Goal: Obtain resource: Download file/media

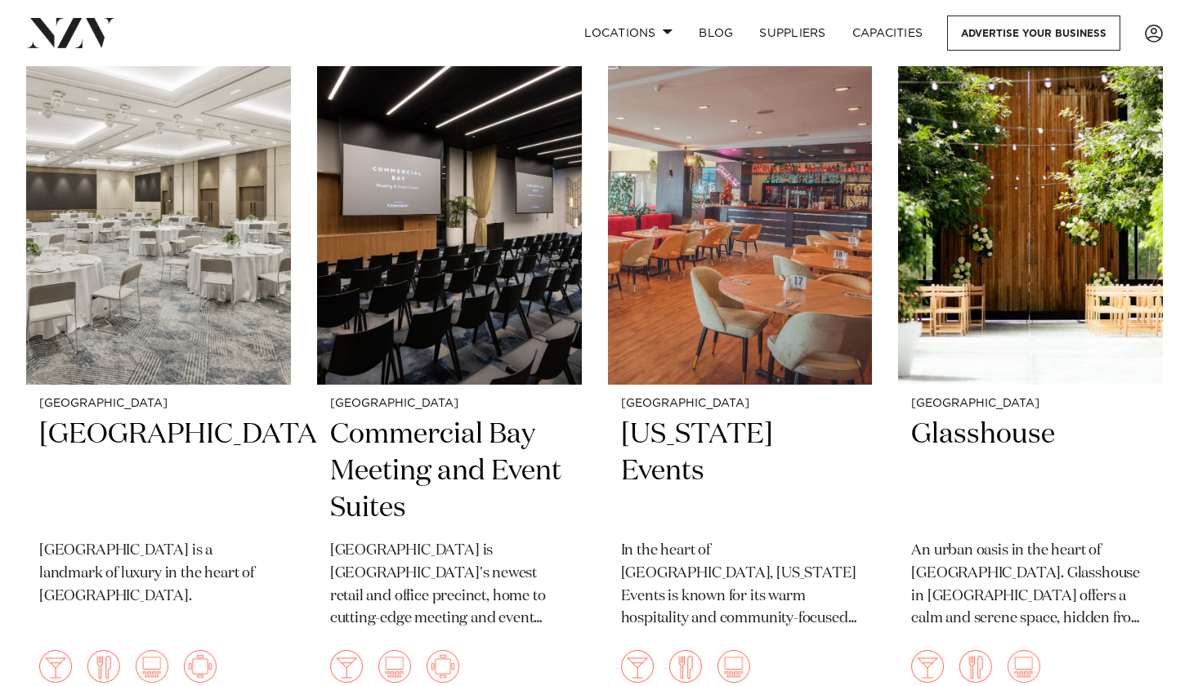
scroll to position [1475, 0]
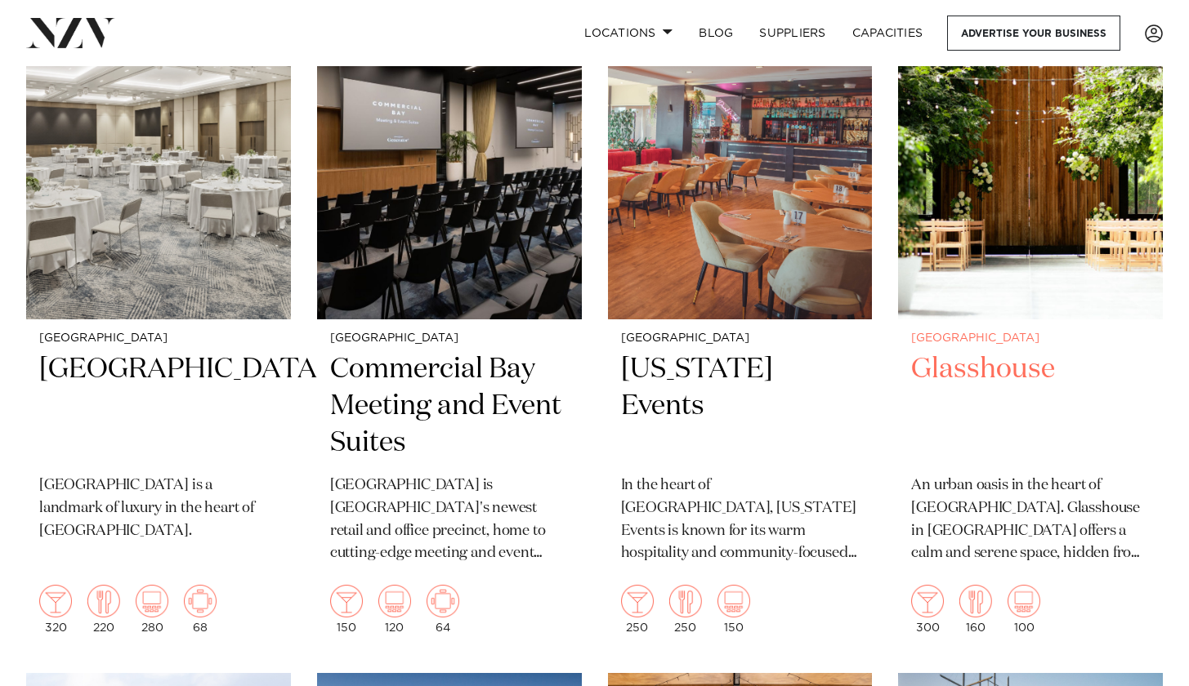
click at [1025, 351] on h2 "Glasshouse" at bounding box center [1030, 406] width 239 height 110
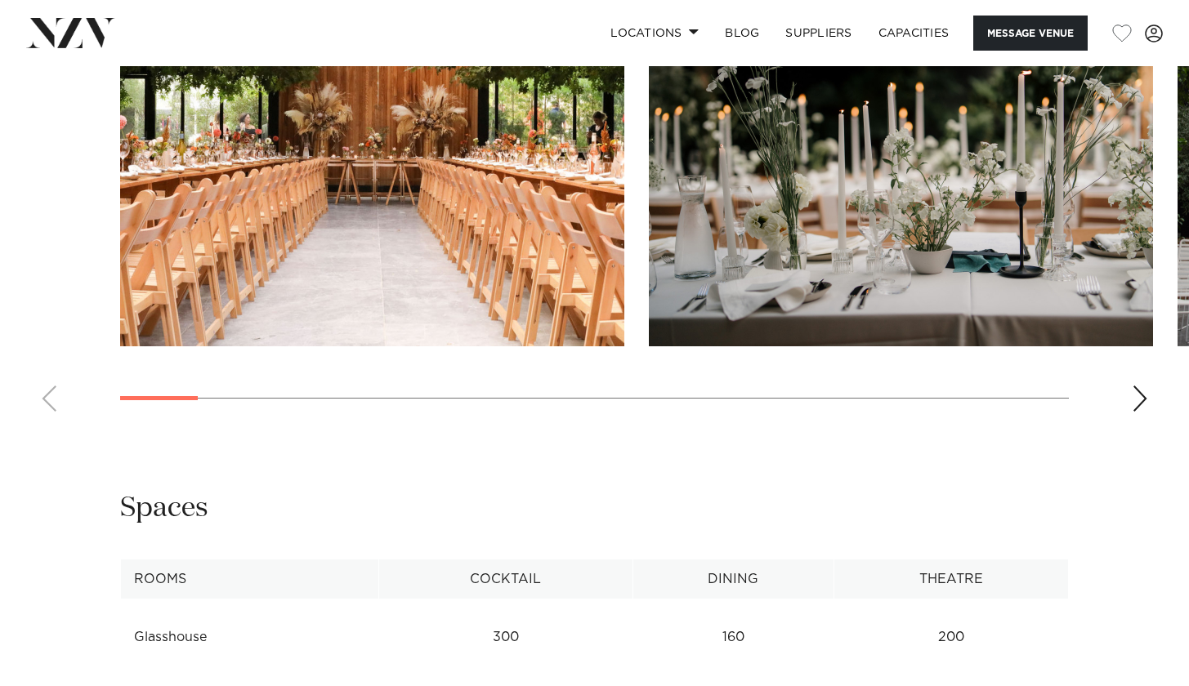
scroll to position [1718, 0]
click at [1134, 399] on div "Next slide" at bounding box center [1139, 399] width 16 height 26
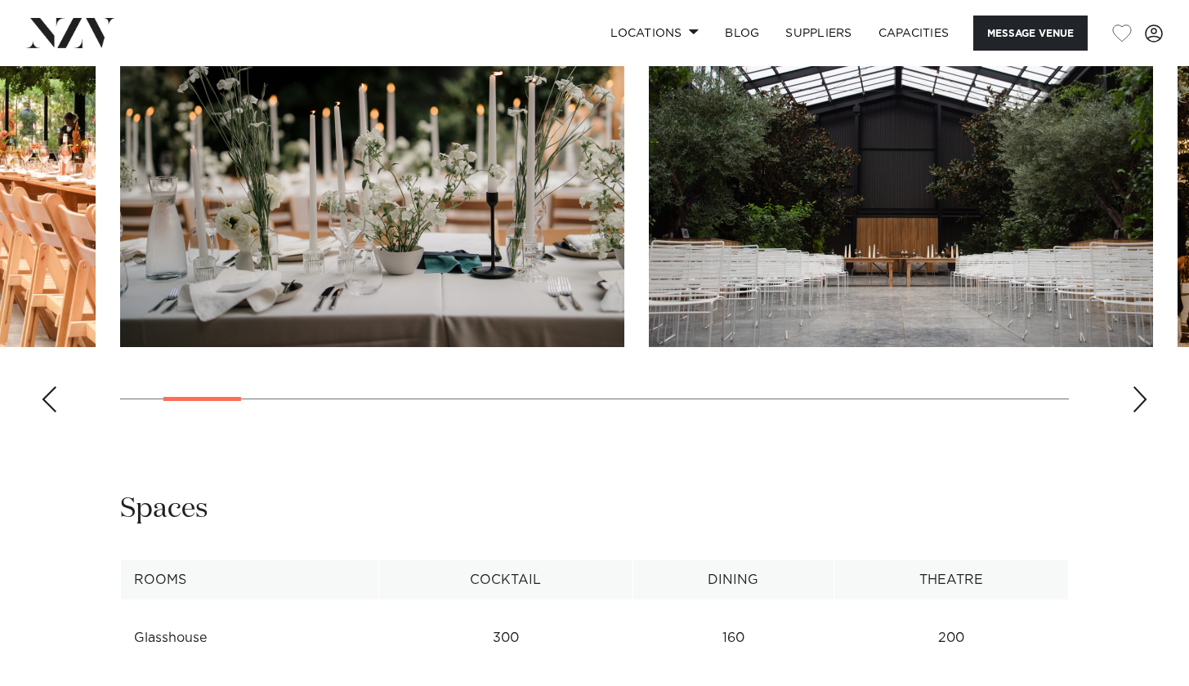
click at [1135, 399] on div "Next slide" at bounding box center [1139, 399] width 16 height 26
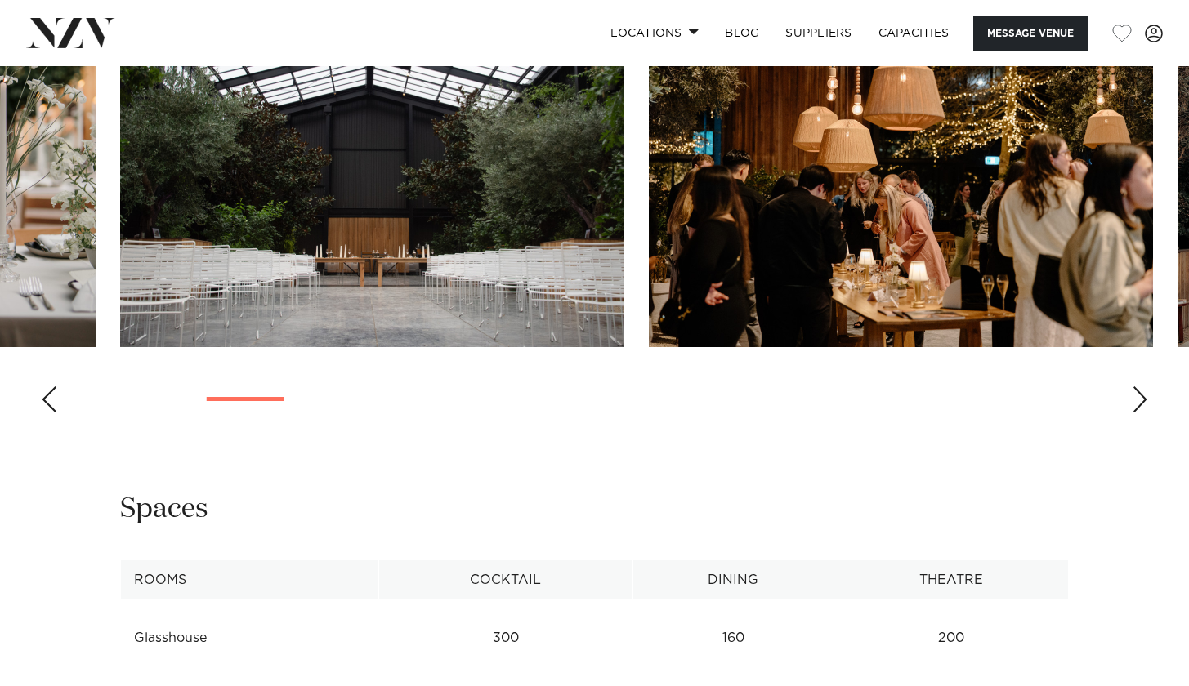
click at [1135, 399] on div "Next slide" at bounding box center [1139, 399] width 16 height 26
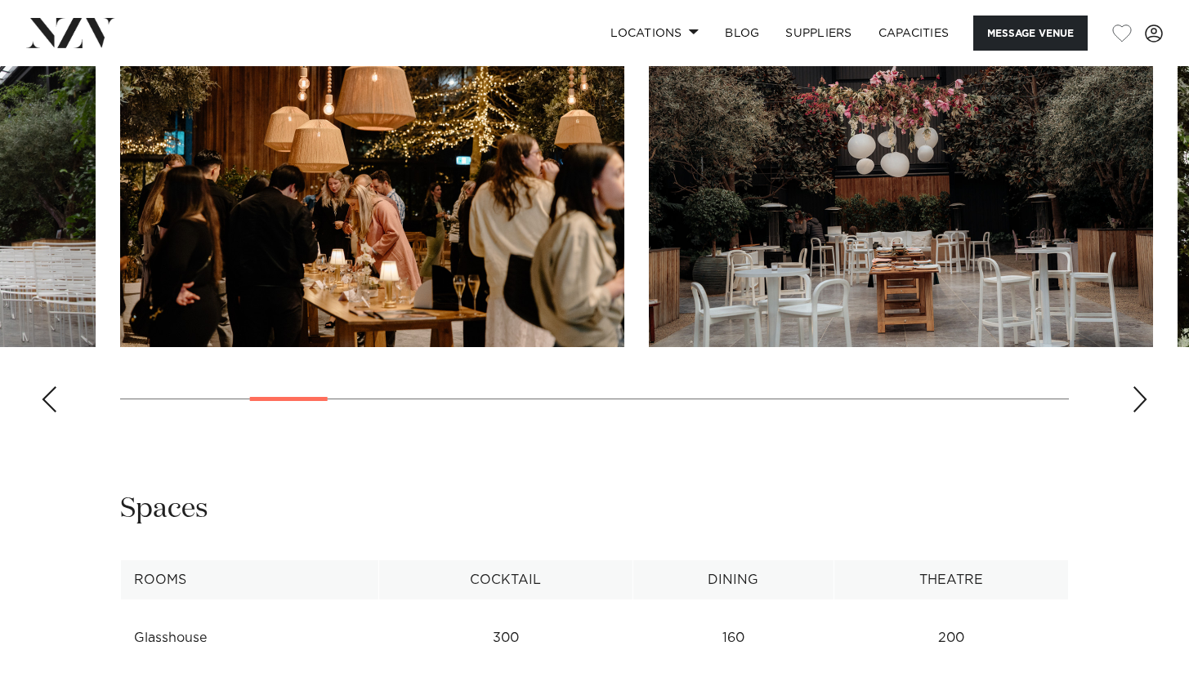
click at [1136, 401] on div "Next slide" at bounding box center [1139, 399] width 16 height 26
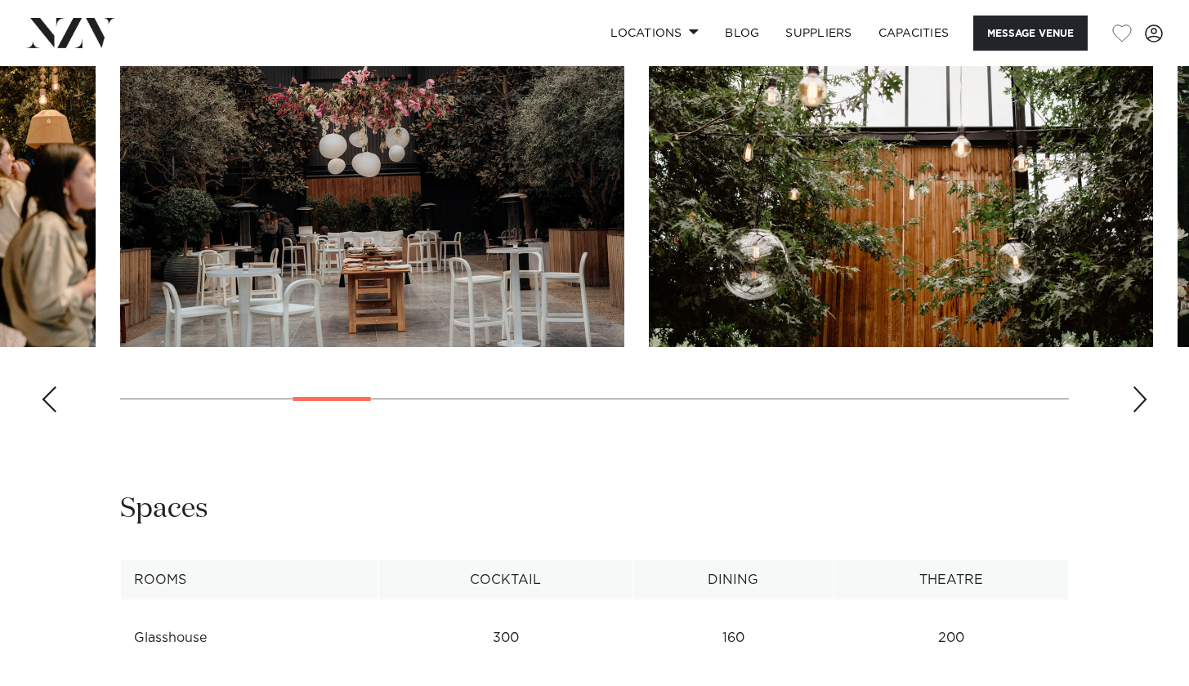
click at [1136, 401] on div "Next slide" at bounding box center [1139, 399] width 16 height 26
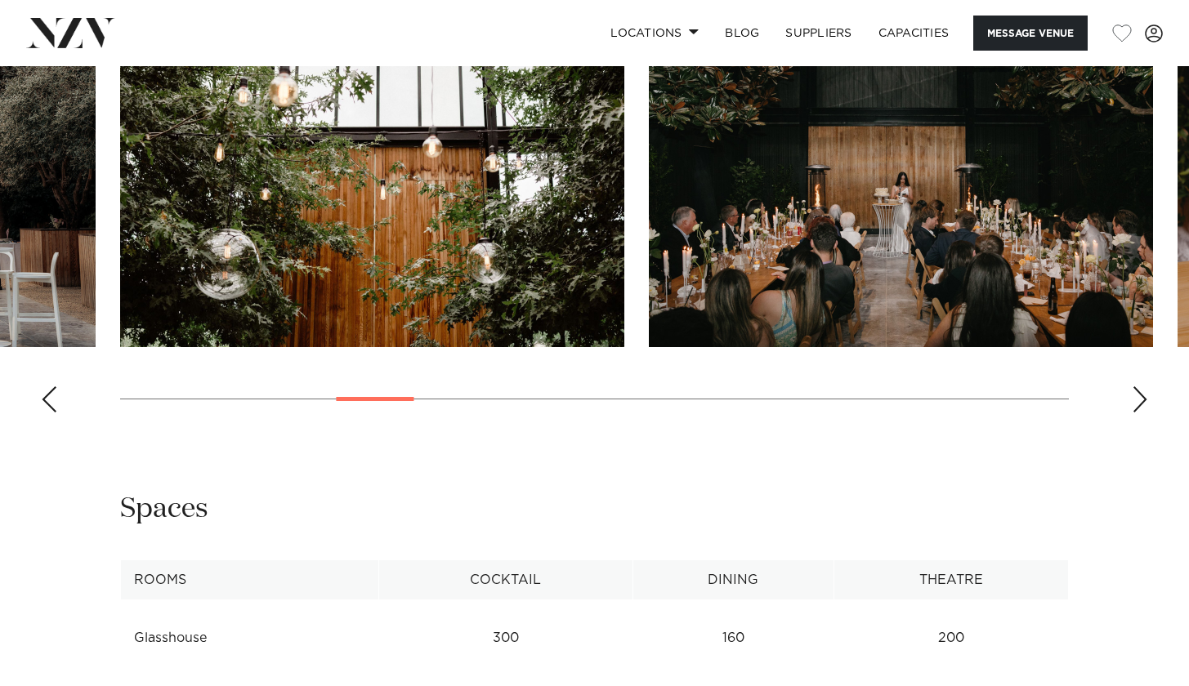
click at [1136, 401] on div "Next slide" at bounding box center [1139, 399] width 16 height 26
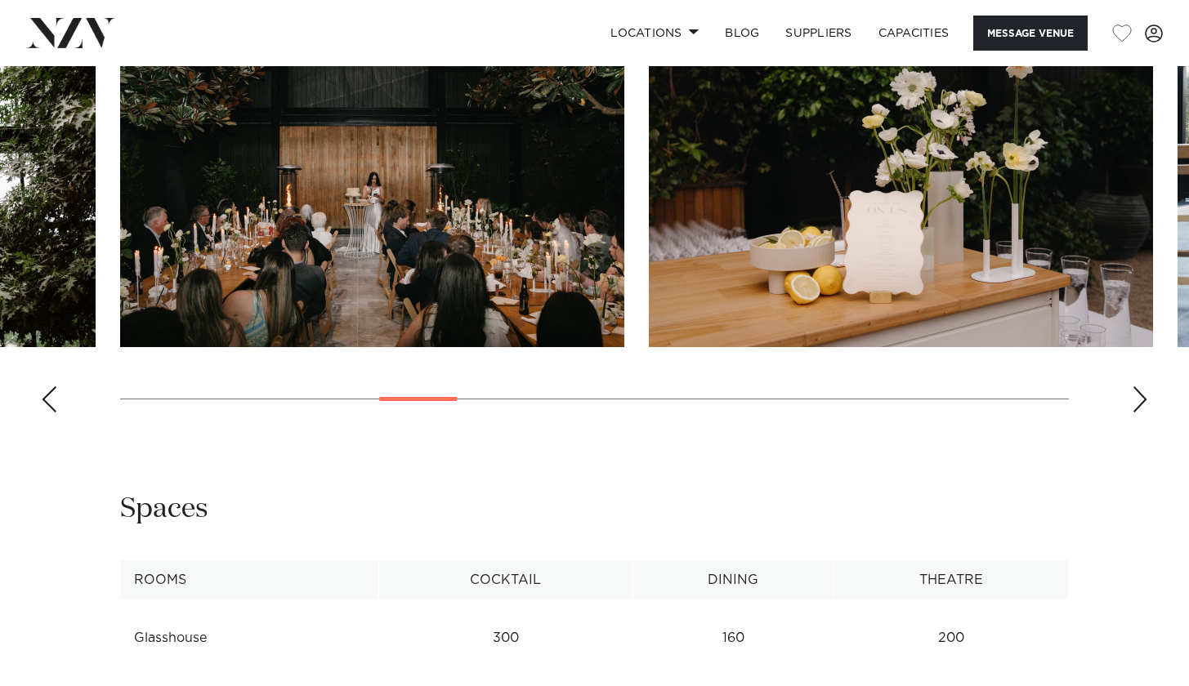
click at [1136, 401] on div "Next slide" at bounding box center [1139, 399] width 16 height 26
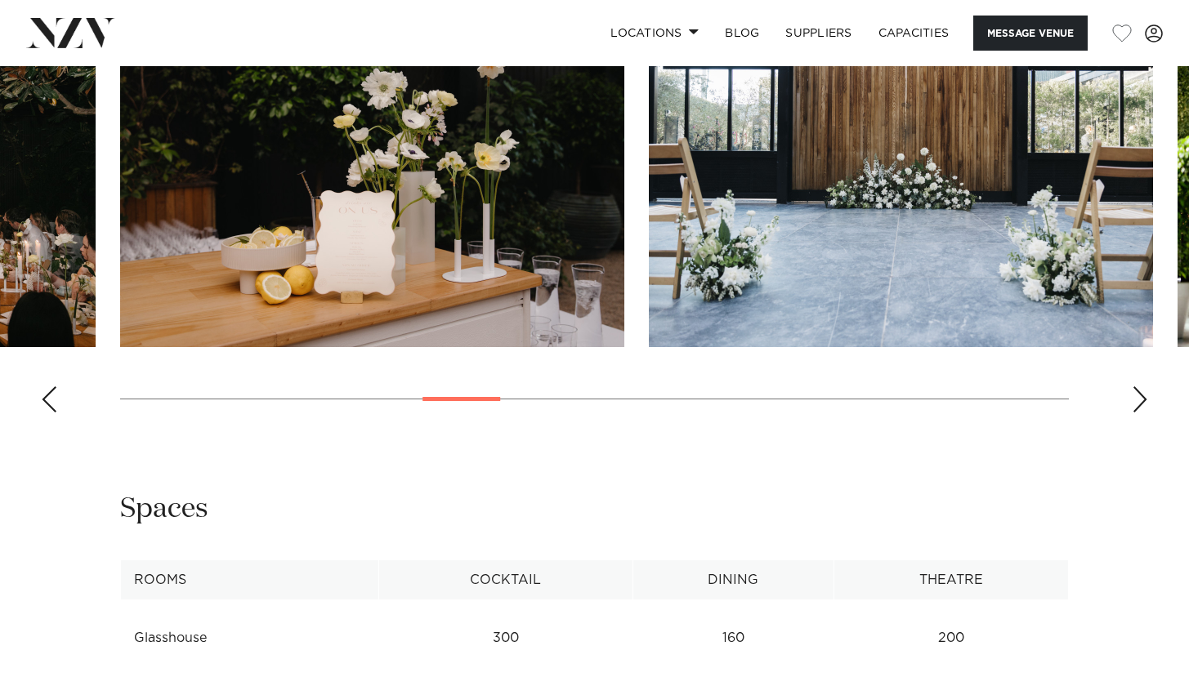
click at [1136, 401] on div "Next slide" at bounding box center [1139, 399] width 16 height 26
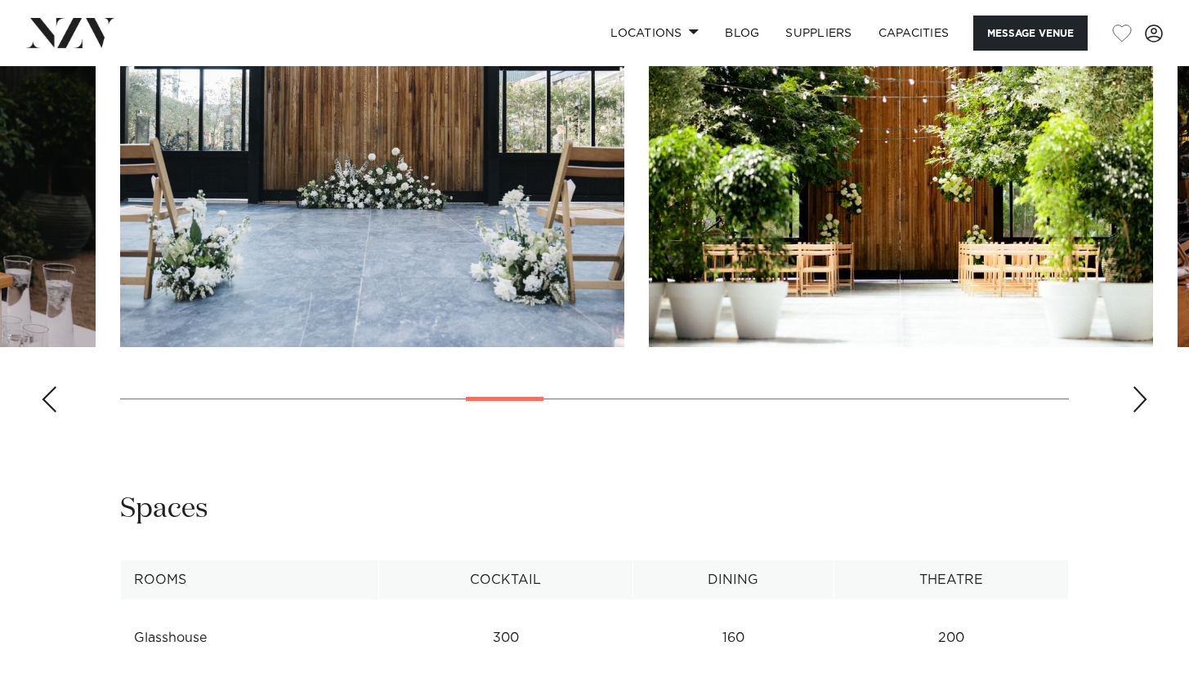
click at [1136, 401] on div "Next slide" at bounding box center [1139, 399] width 16 height 26
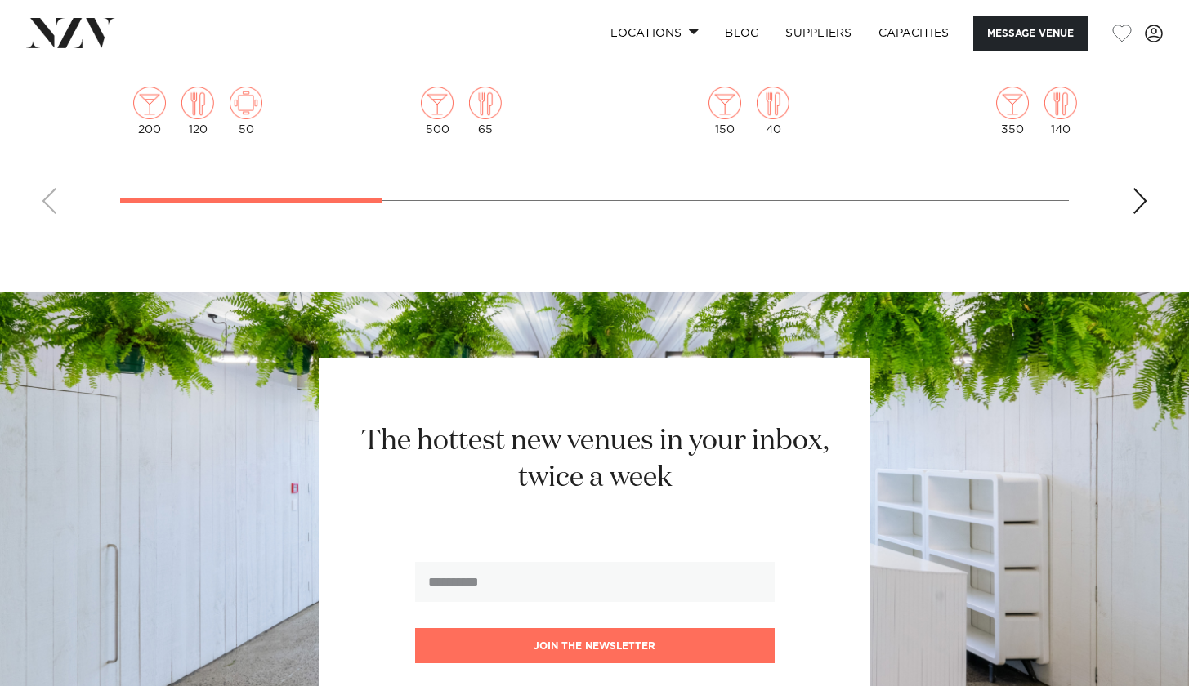
scroll to position [3900, 0]
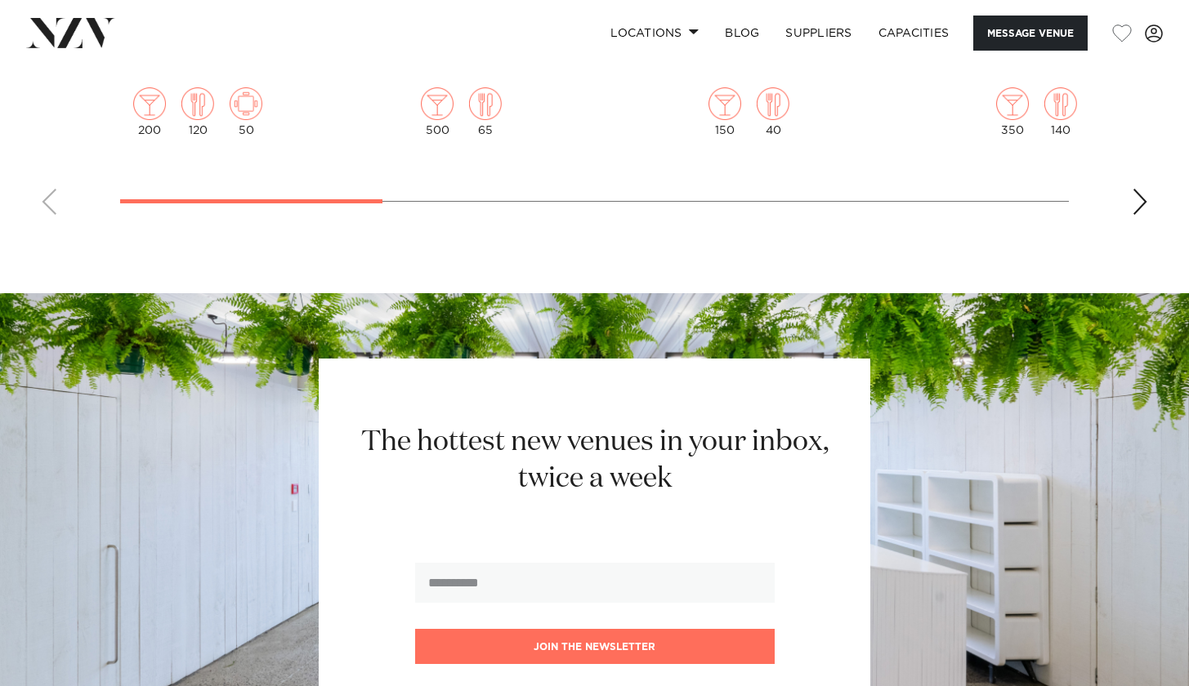
click at [1136, 196] on div "Next slide" at bounding box center [1139, 202] width 16 height 26
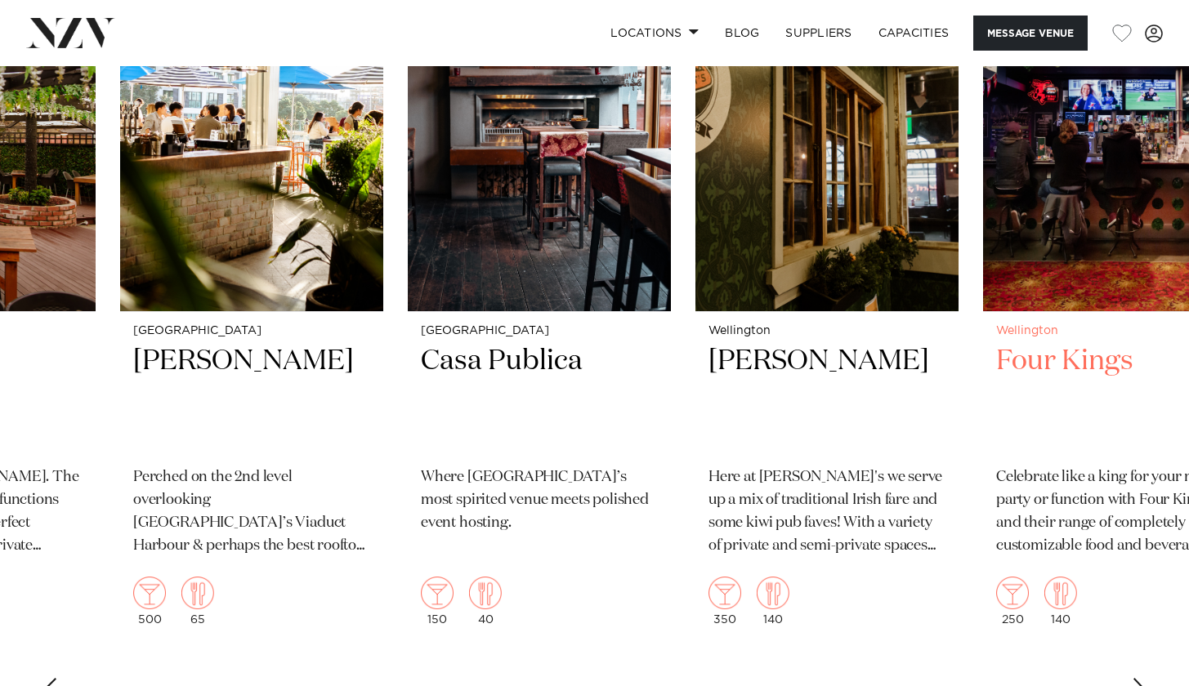
scroll to position [3412, 0]
click at [1138, 677] on div "Next slide" at bounding box center [1139, 690] width 16 height 26
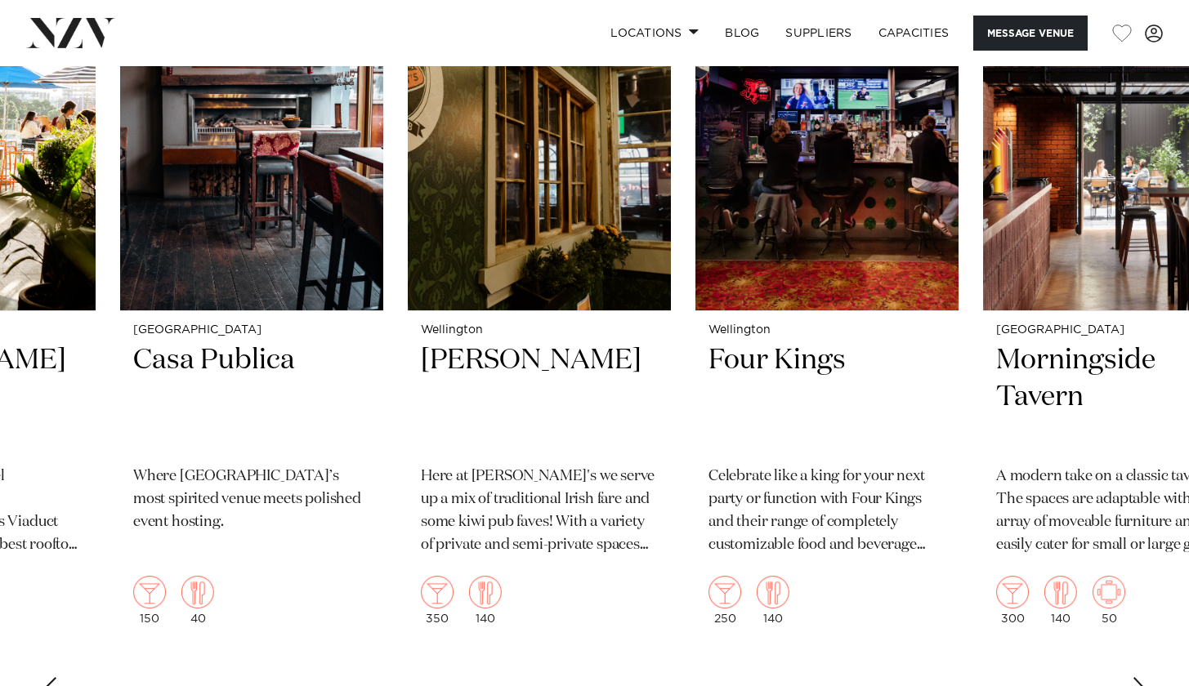
click at [1138, 677] on div "Next slide" at bounding box center [1139, 690] width 16 height 26
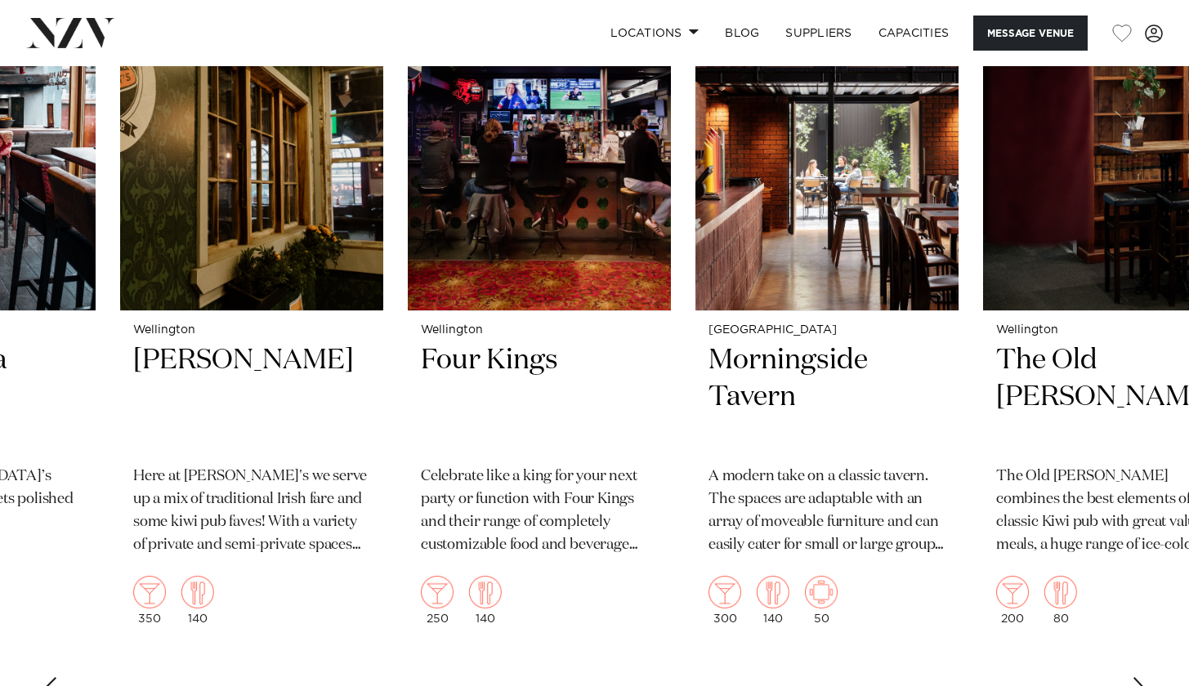
click at [1138, 677] on div "Next slide" at bounding box center [1139, 690] width 16 height 26
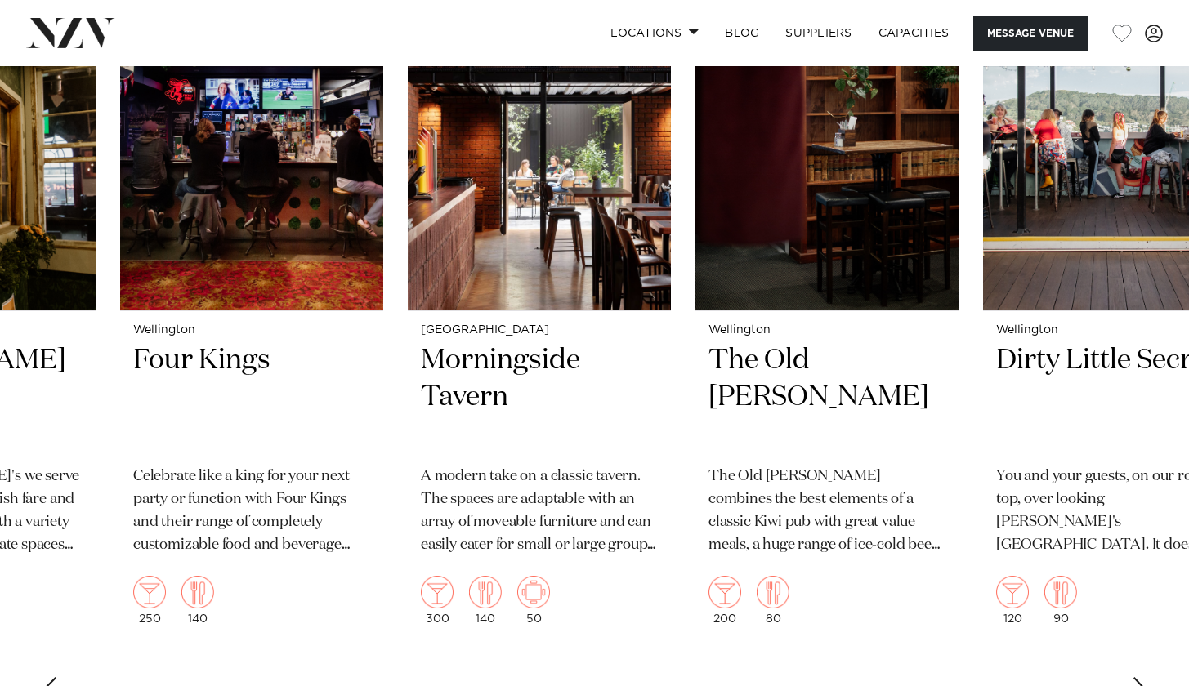
click at [1138, 677] on div "Next slide" at bounding box center [1139, 690] width 16 height 26
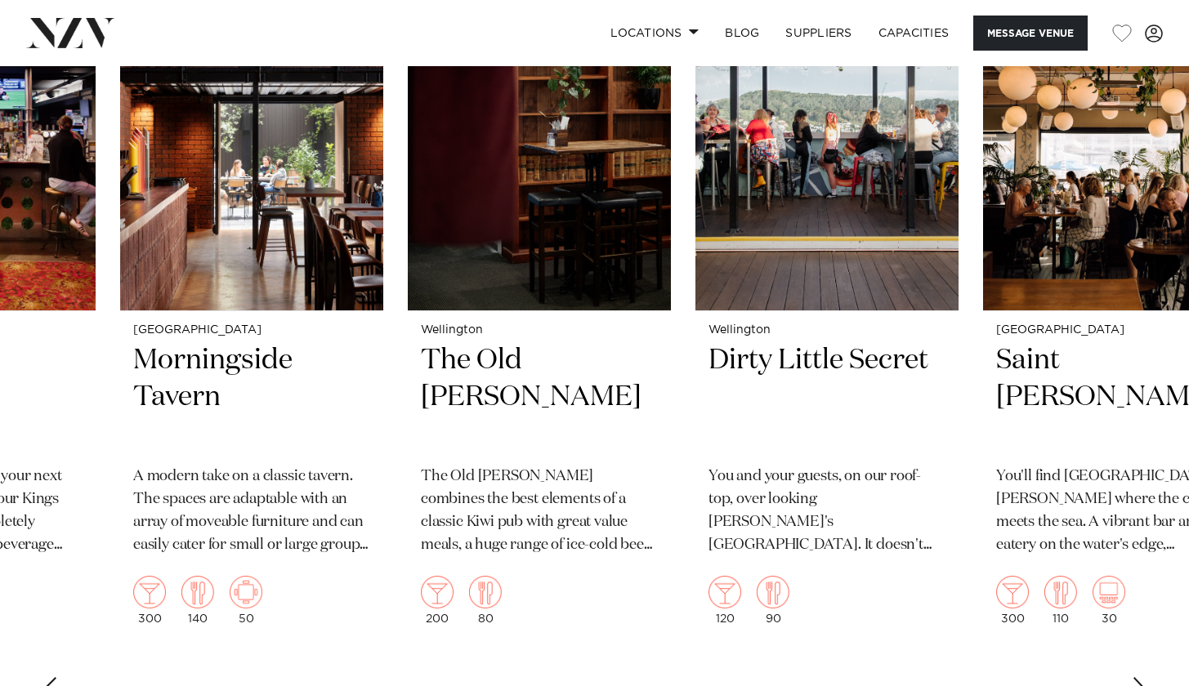
click at [1139, 677] on div "Next slide" at bounding box center [1139, 690] width 16 height 26
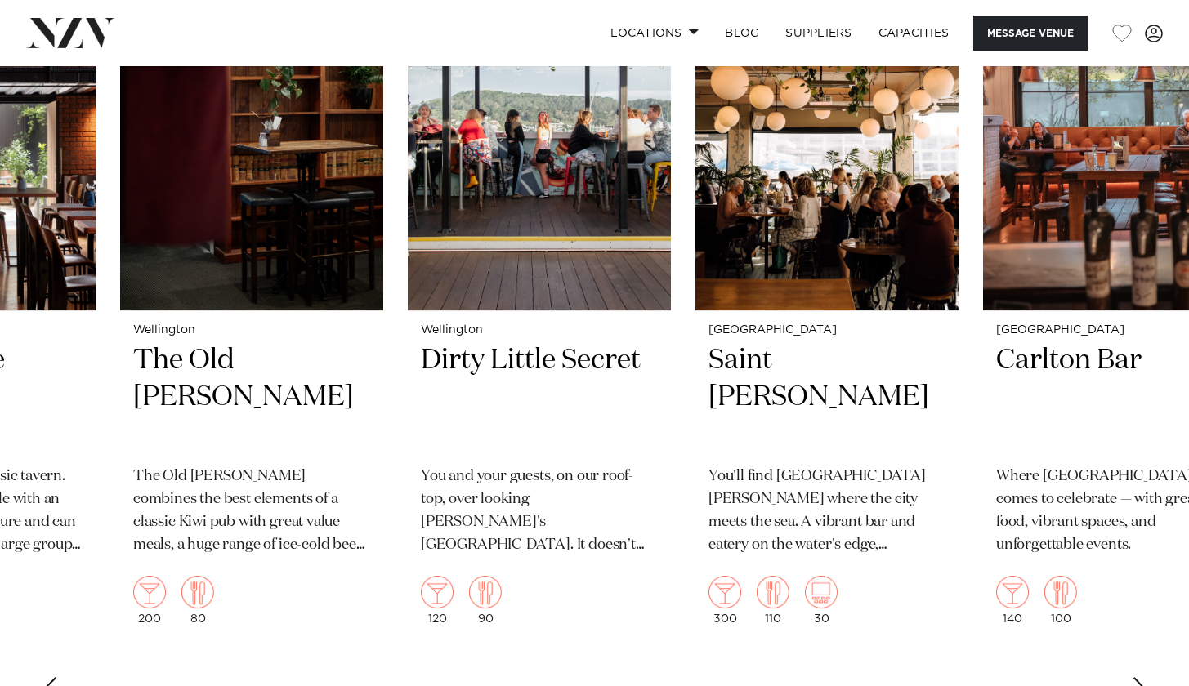
click at [1139, 677] on div "Next slide" at bounding box center [1139, 690] width 16 height 26
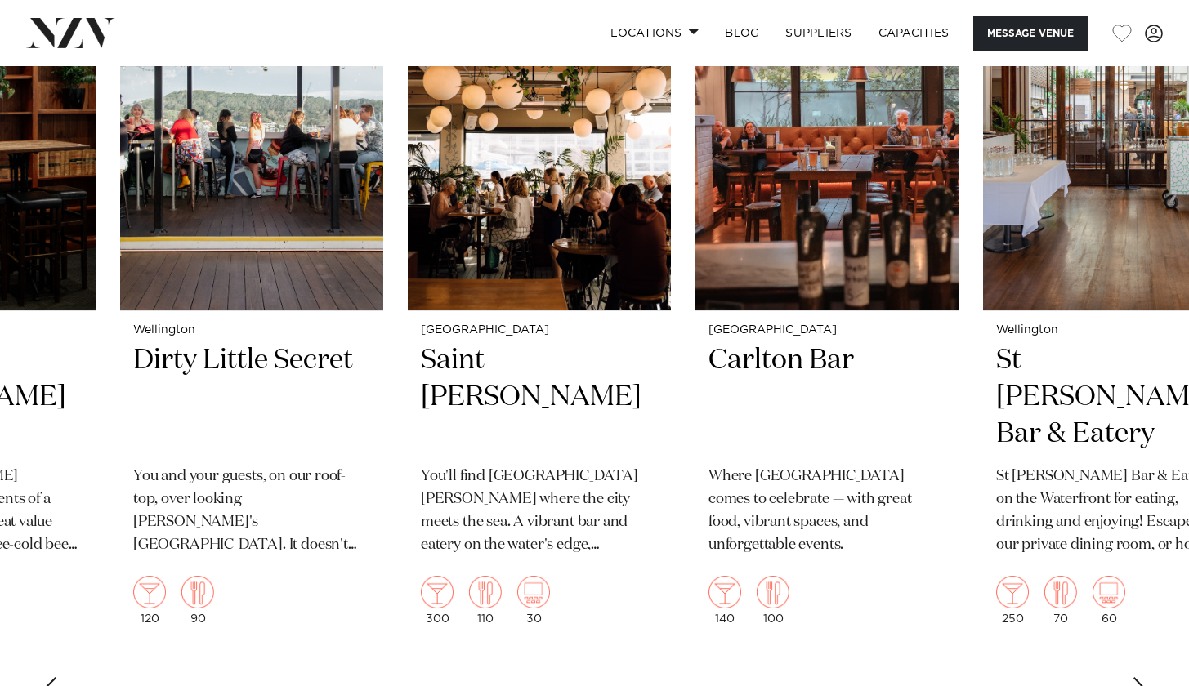
click at [1139, 677] on div "Next slide" at bounding box center [1139, 690] width 16 height 26
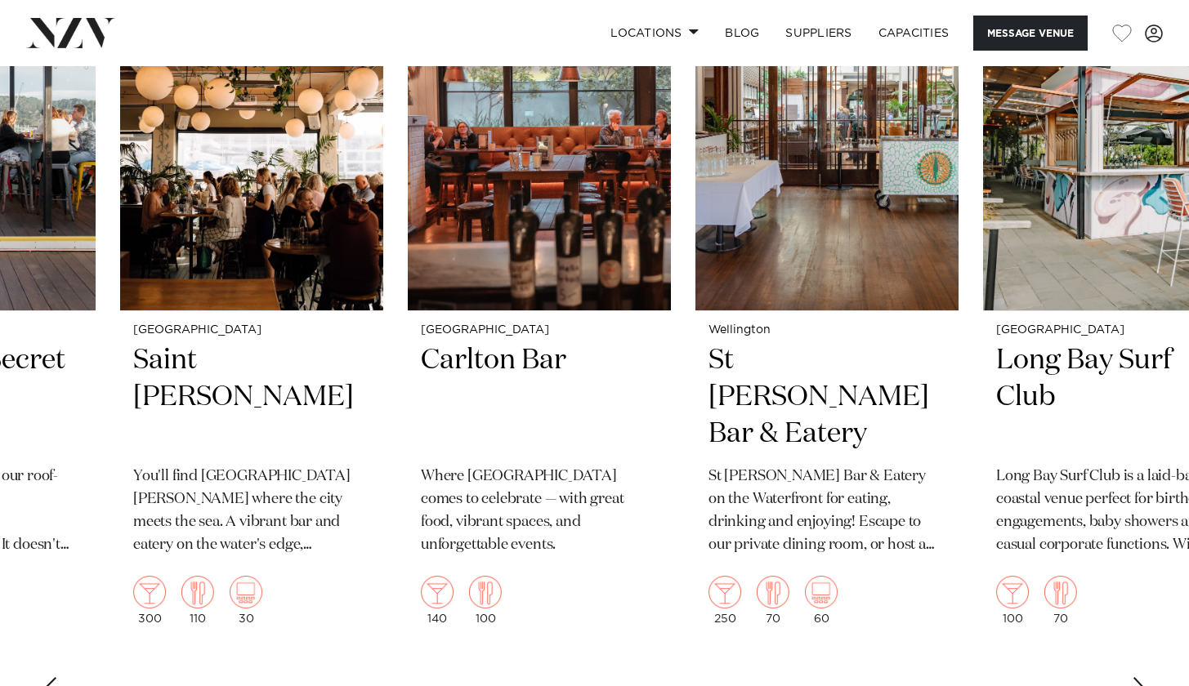
click at [1139, 677] on div "Next slide" at bounding box center [1139, 690] width 16 height 26
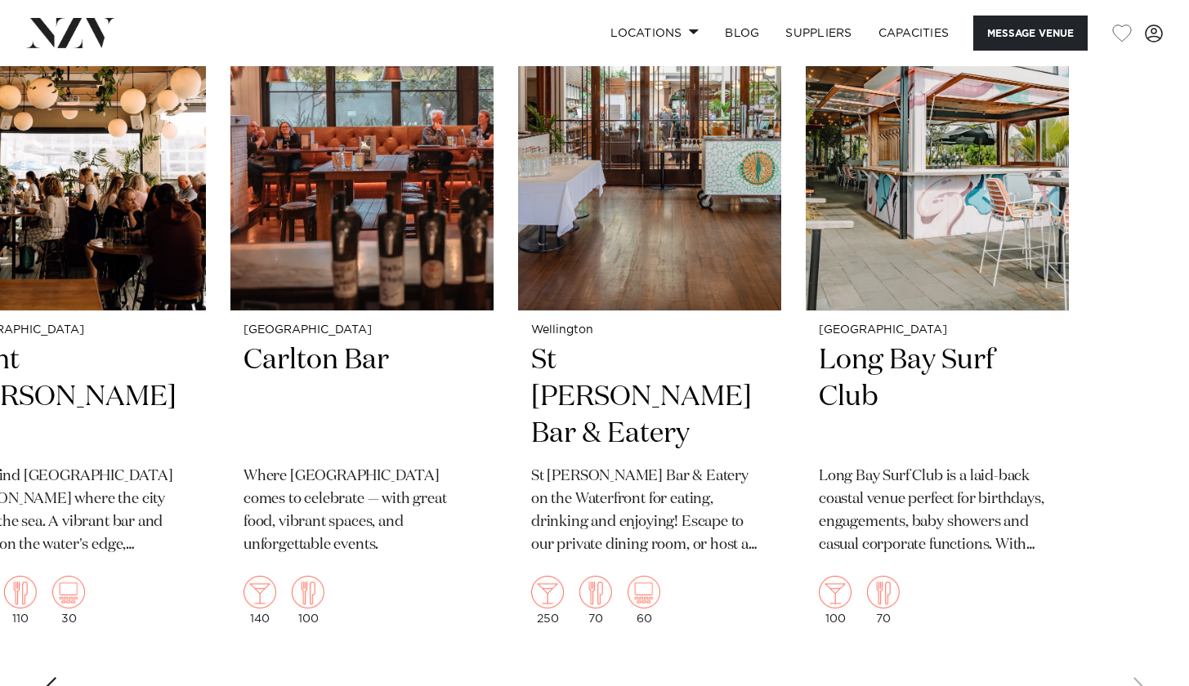
click at [1139, 666] on swiper-container "Wellington The Tote The Heart of [PERSON_NAME]. The Tote and our dedicated func…" at bounding box center [594, 337] width 1189 height 759
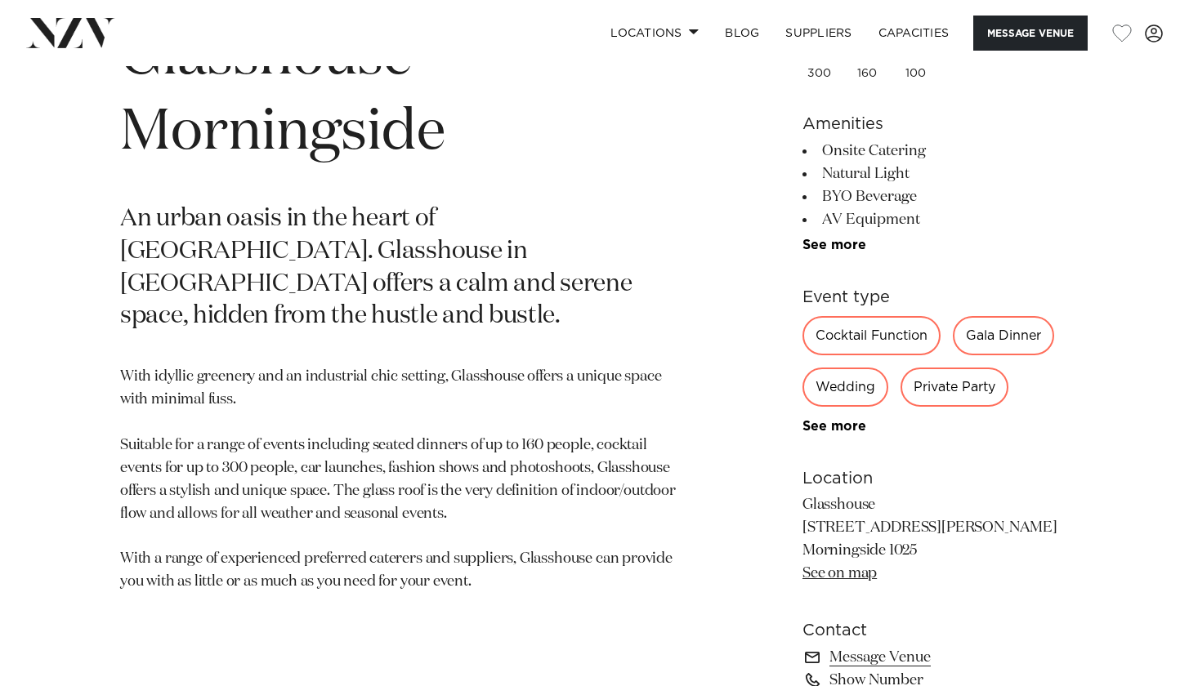
scroll to position [692, 0]
click at [952, 382] on div "Private Party" at bounding box center [954, 386] width 108 height 39
click at [932, 390] on div "Private Party" at bounding box center [954, 386] width 108 height 39
click at [868, 379] on div "Wedding" at bounding box center [845, 386] width 86 height 39
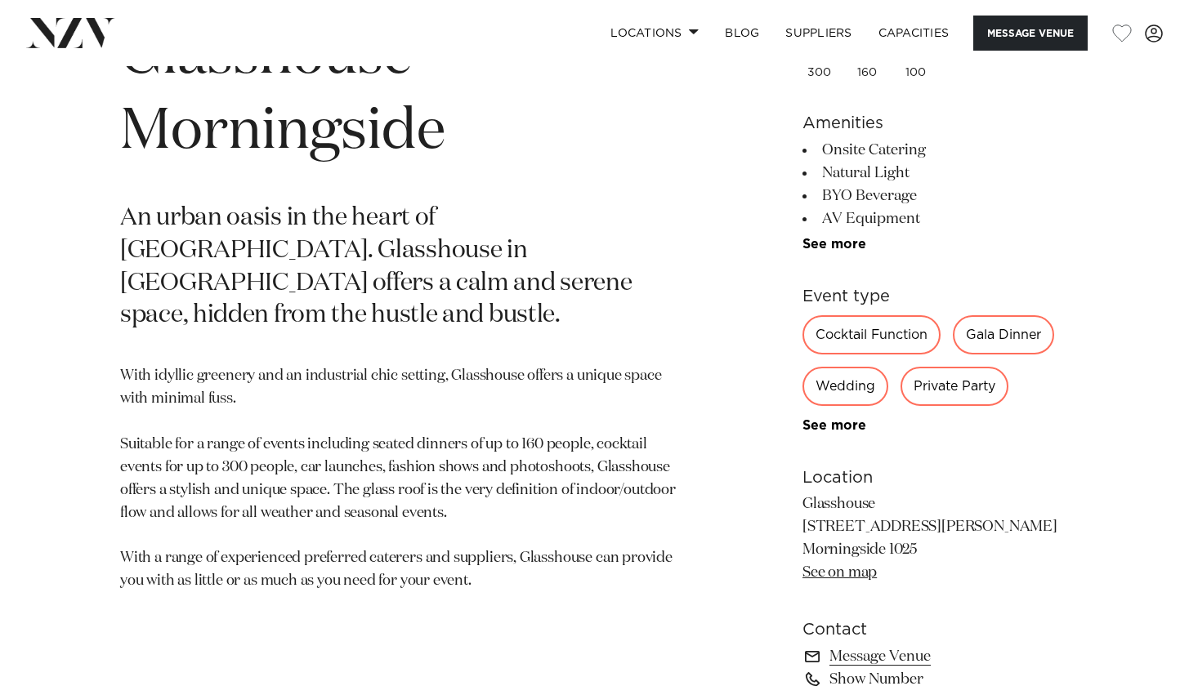
click at [873, 386] on div "Wedding" at bounding box center [845, 386] width 86 height 39
drag, startPoint x: 873, startPoint y: 386, endPoint x: 833, endPoint y: 385, distance: 39.2
click at [833, 386] on div "Wedding" at bounding box center [845, 386] width 86 height 39
click at [765, 377] on div "Auckland Glasshouse Morningside An urban oasis in the heart of [GEOGRAPHIC_DATA…" at bounding box center [594, 453] width 1163 height 913
click at [806, 341] on div "Cocktail Function" at bounding box center [871, 334] width 138 height 39
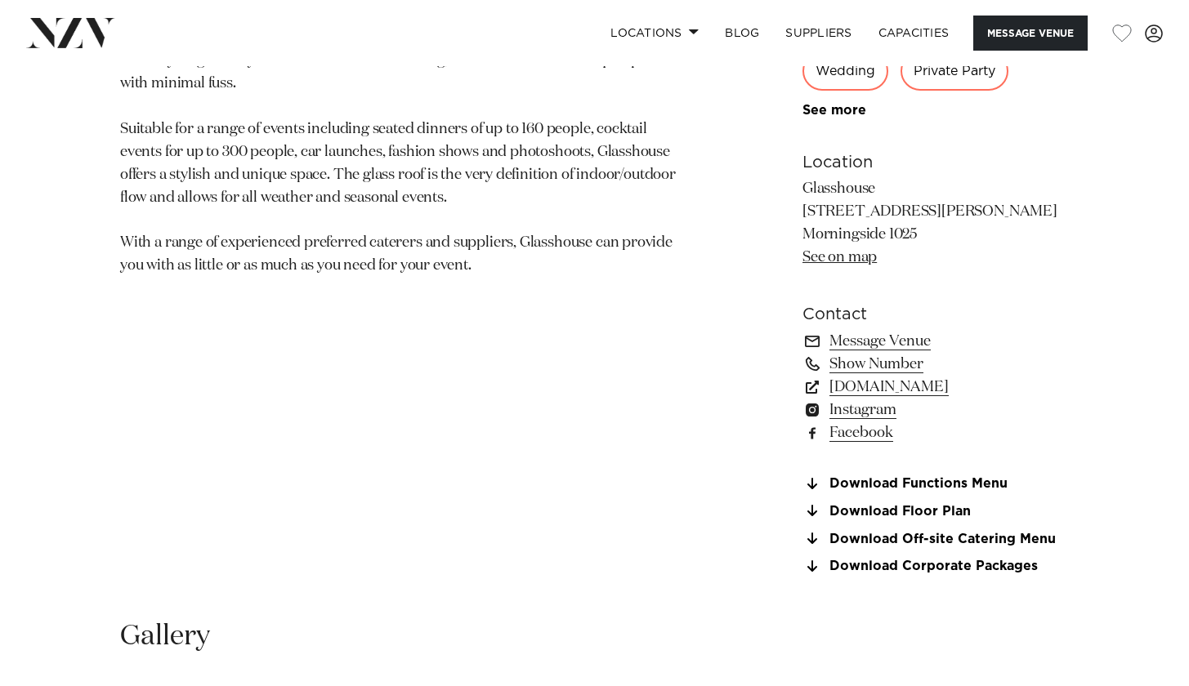
scroll to position [1029, 0]
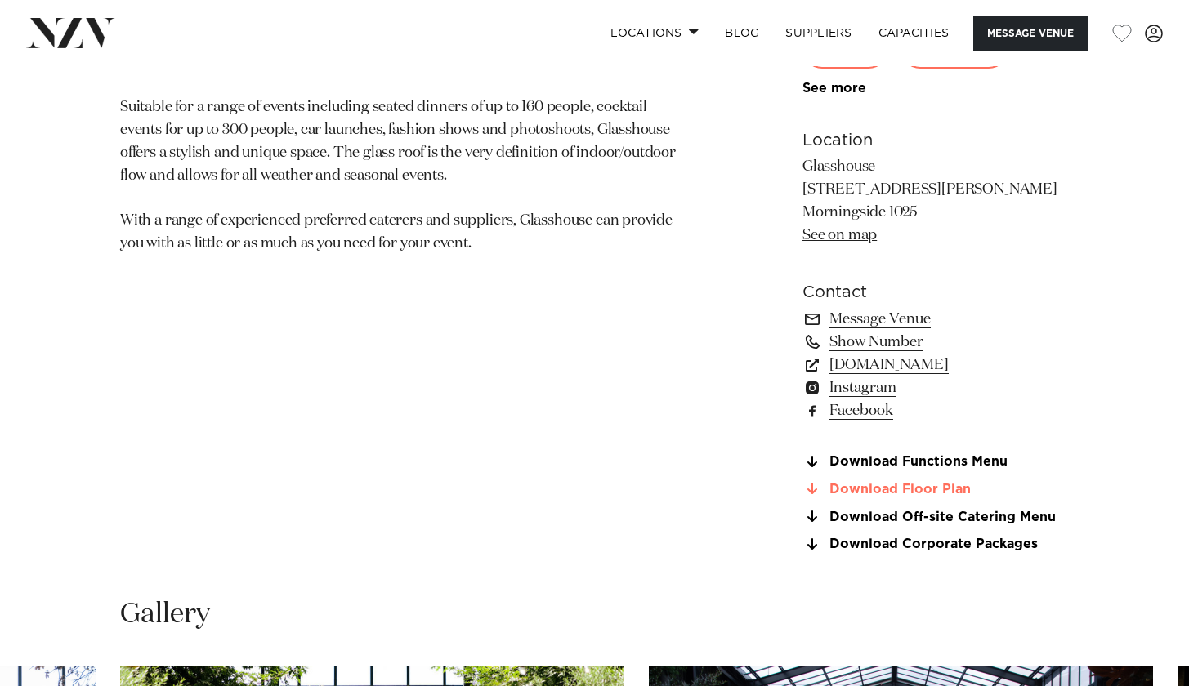
click at [916, 483] on link "Download Floor Plan" at bounding box center [935, 489] width 266 height 15
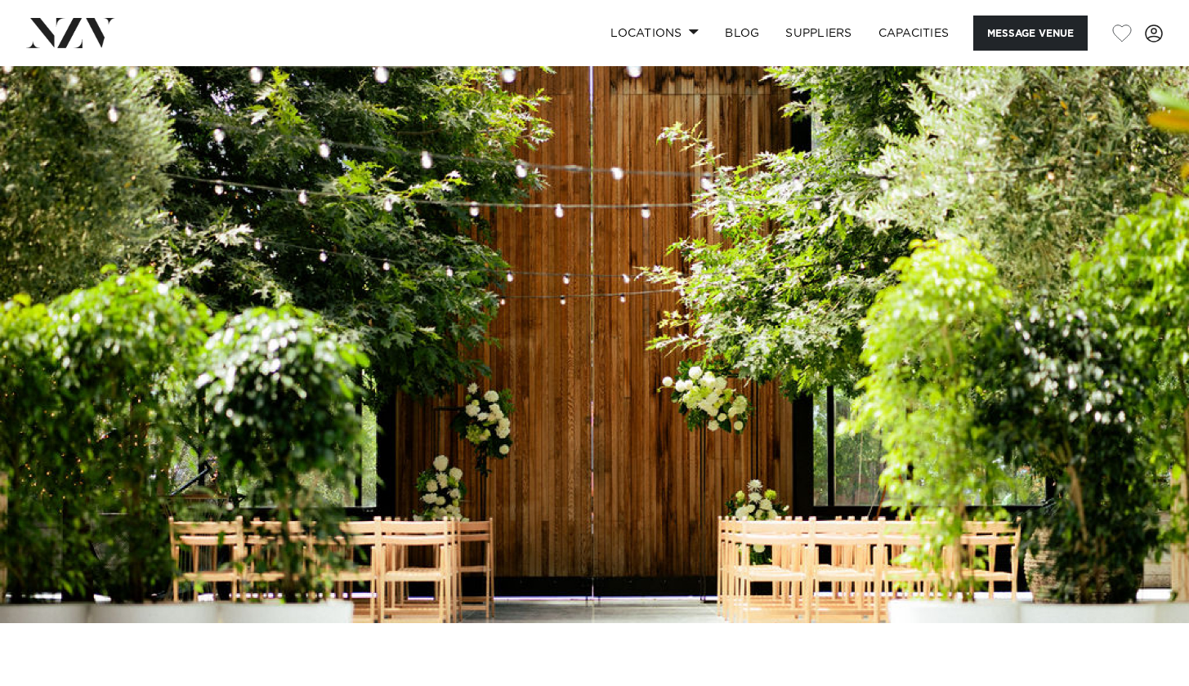
scroll to position [0, 0]
